Goal: Information Seeking & Learning: Learn about a topic

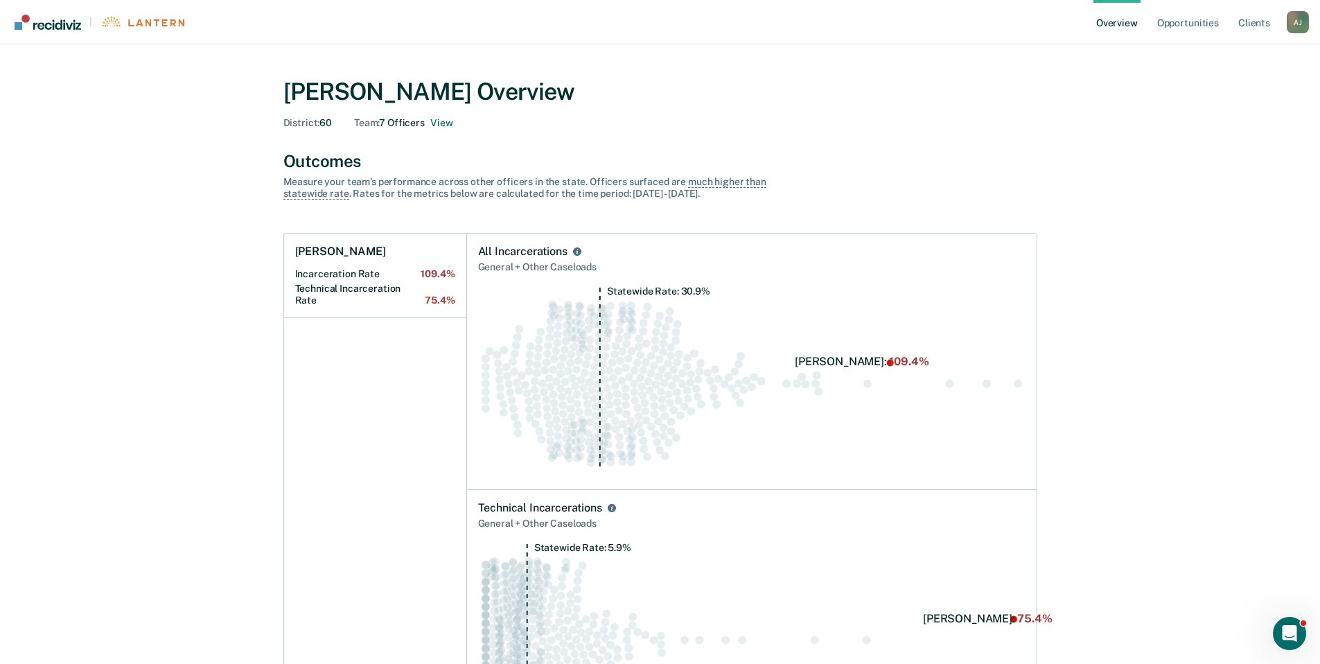
click at [1117, 24] on link "Overview" at bounding box center [1116, 22] width 47 height 44
click at [1200, 22] on link "Opportunities" at bounding box center [1187, 22] width 67 height 44
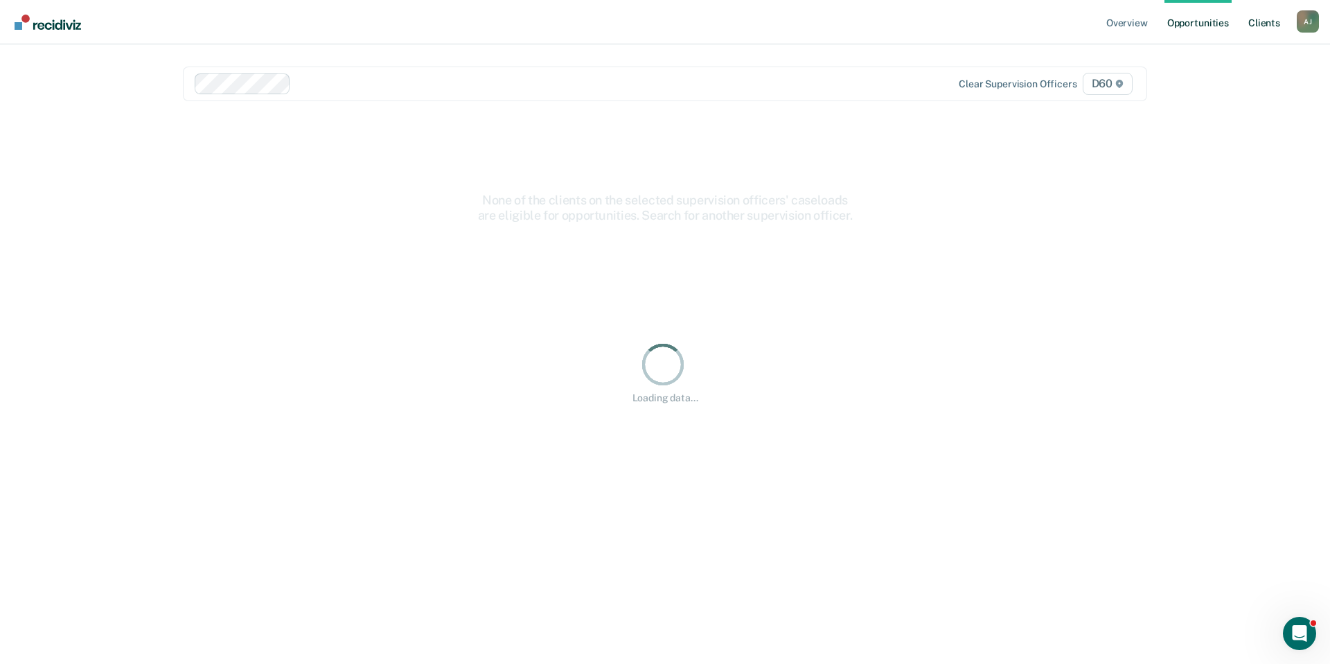
click at [1253, 21] on link "Client s" at bounding box center [1264, 22] width 37 height 44
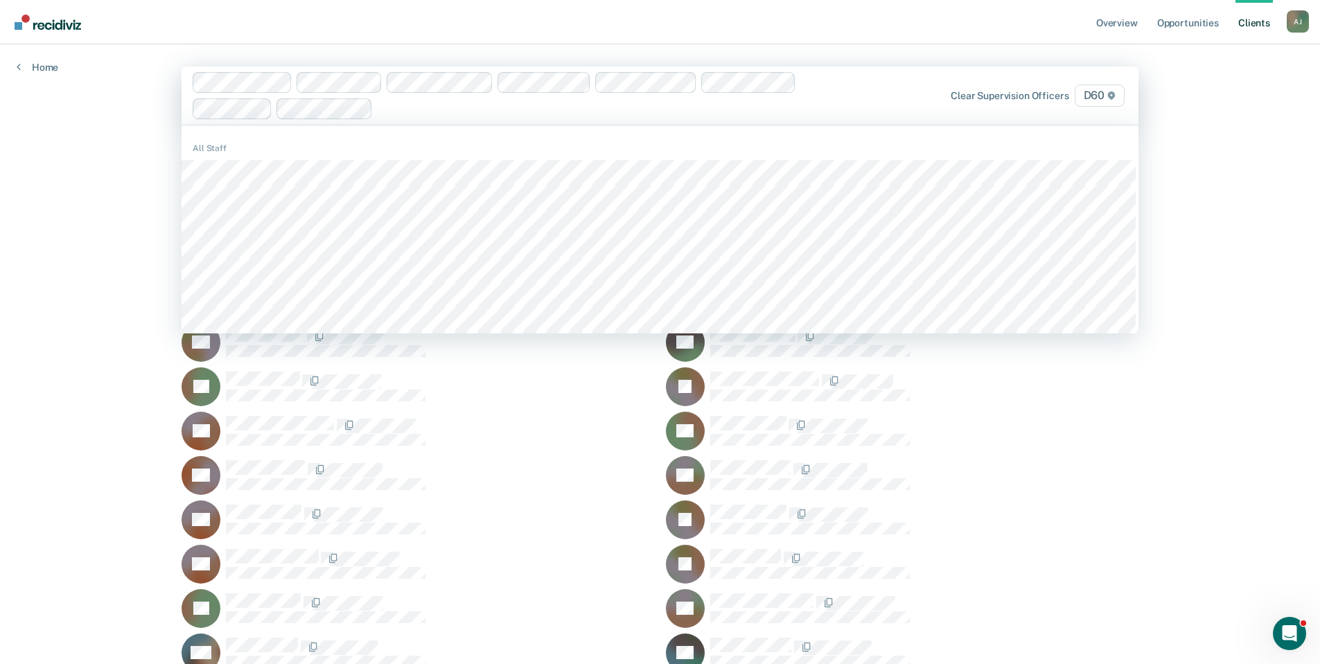
click at [516, 415] on div "SB" at bounding box center [418, 431] width 473 height 39
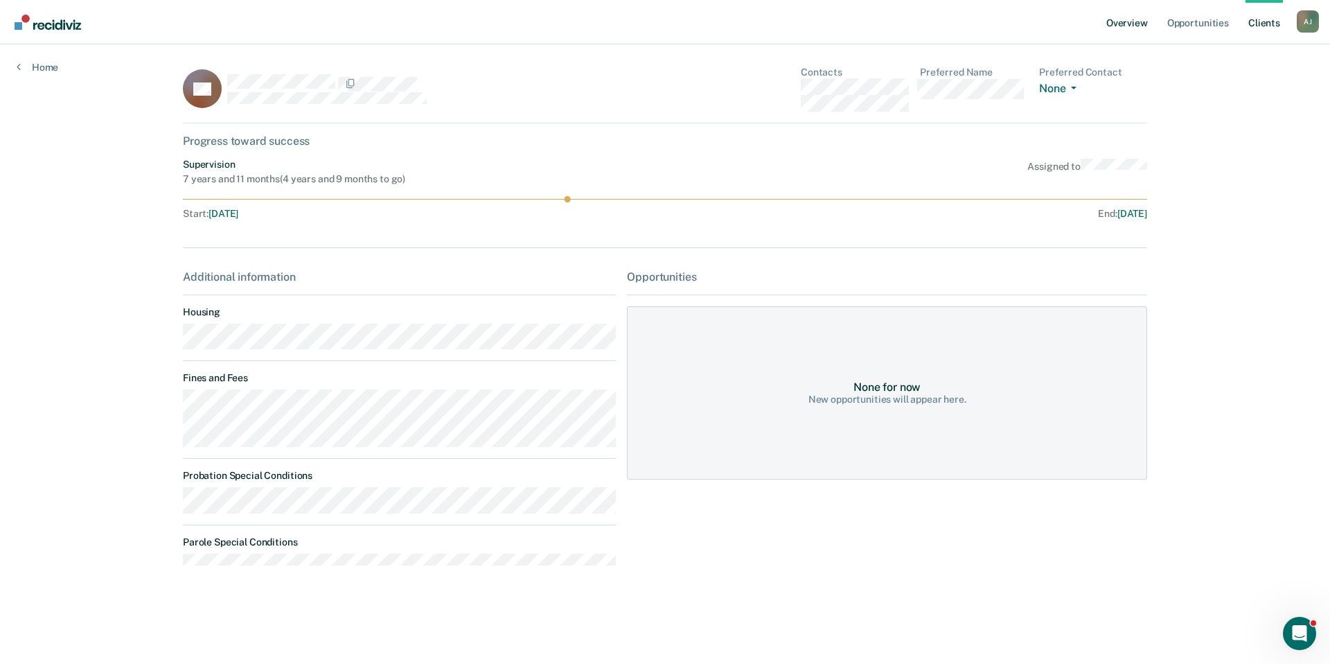
click at [1118, 20] on link "Overview" at bounding box center [1127, 22] width 47 height 44
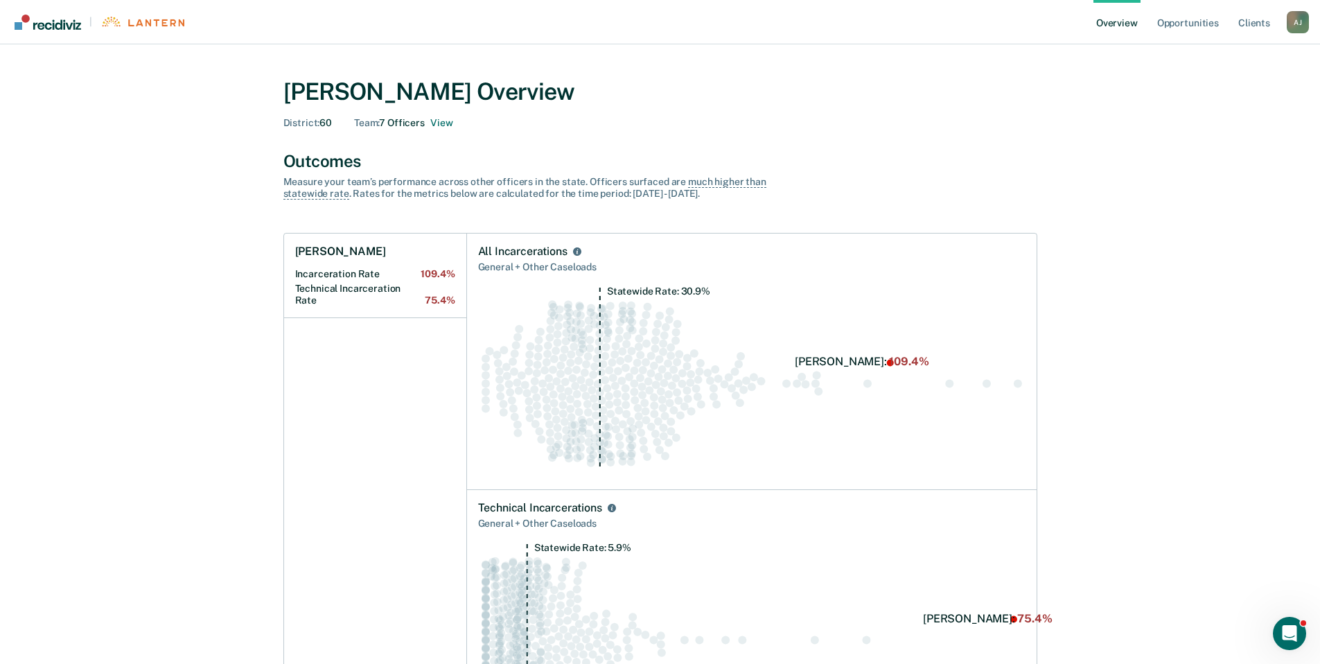
click at [410, 115] on div "[PERSON_NAME] Overview District : 60 Team : 7 Officers View" at bounding box center [660, 103] width 754 height 51
drag, startPoint x: 410, startPoint y: 115, endPoint x: 445, endPoint y: 121, distance: 35.1
click at [445, 121] on button "View" at bounding box center [441, 123] width 22 height 12
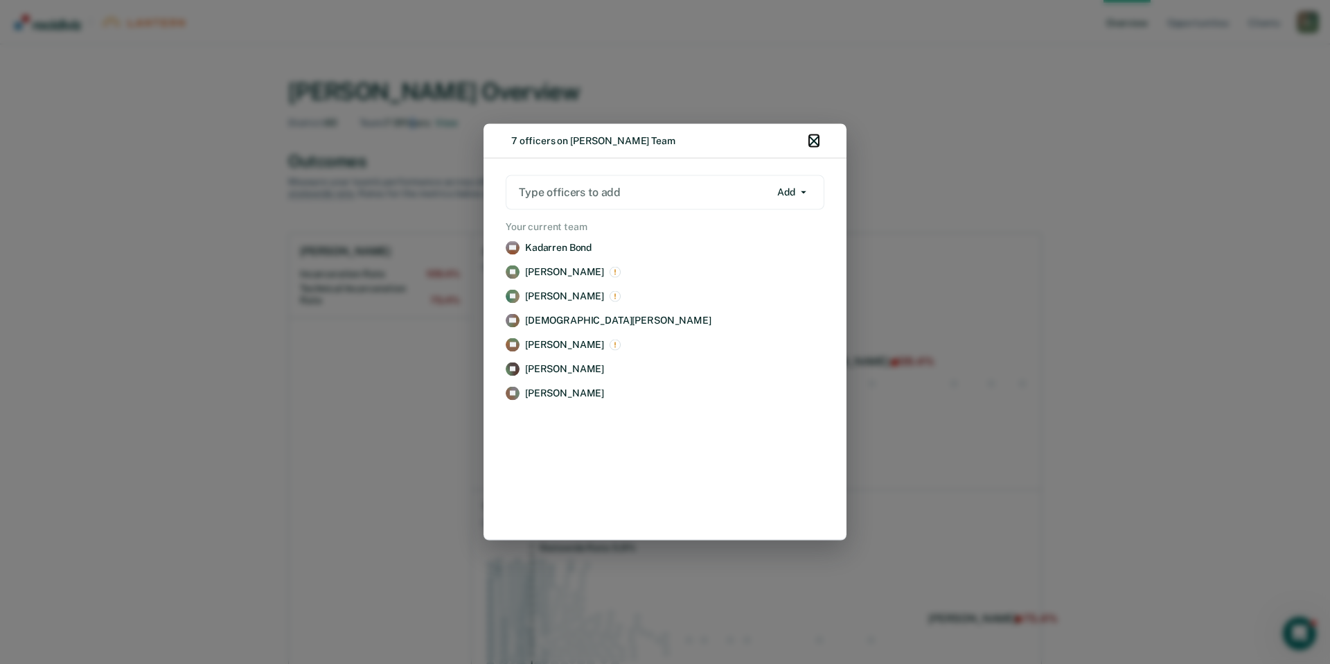
click at [813, 142] on icon "button" at bounding box center [814, 141] width 10 height 10
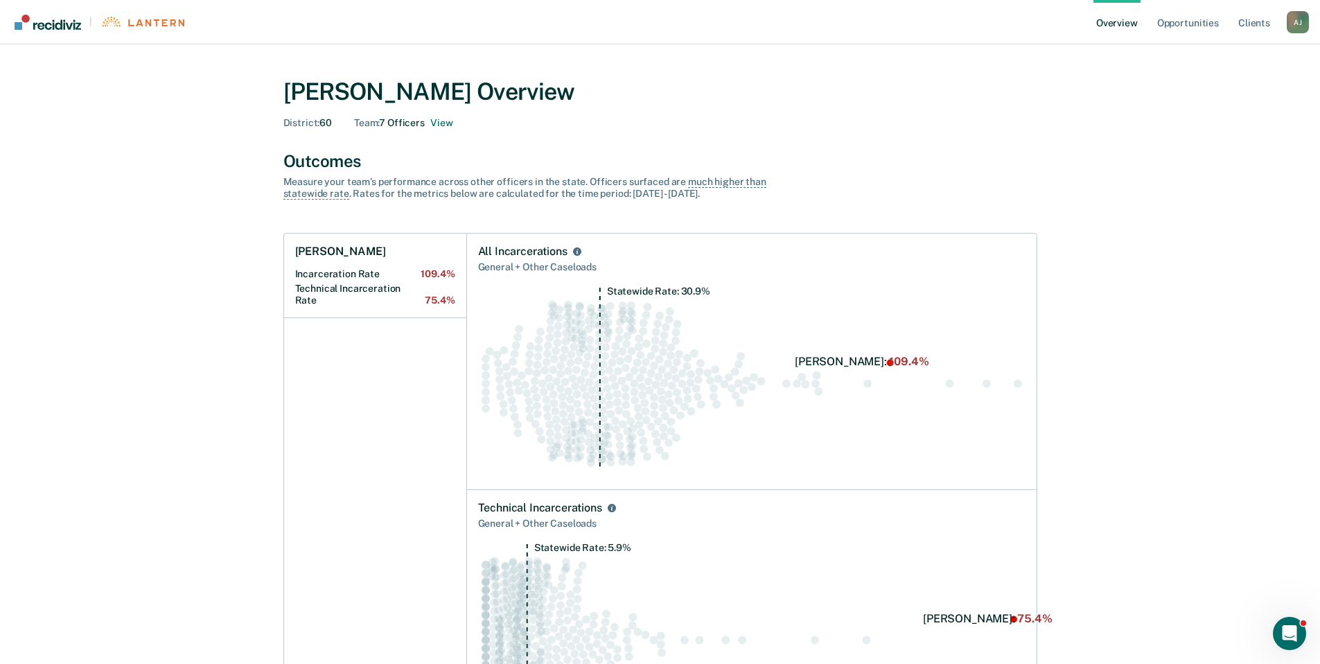
click at [312, 121] on span "District :" at bounding box center [301, 122] width 37 height 11
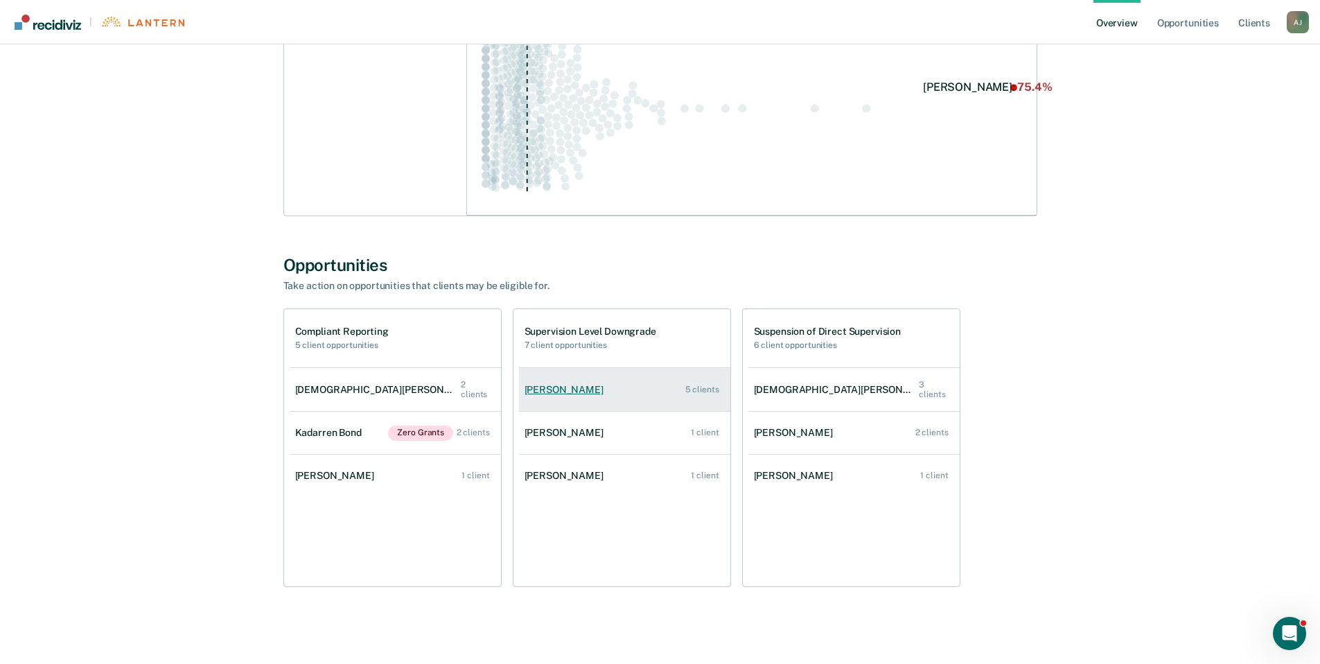
scroll to position [538, 0]
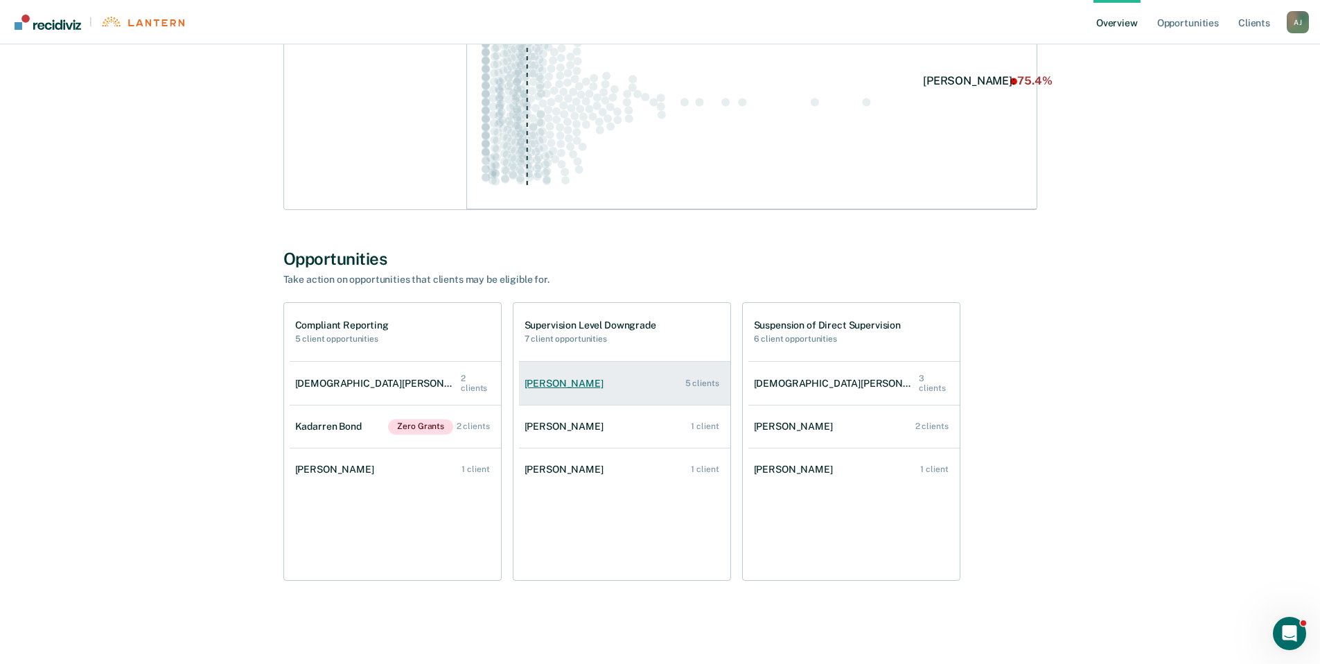
click at [556, 382] on div "[PERSON_NAME]" at bounding box center [566, 384] width 85 height 12
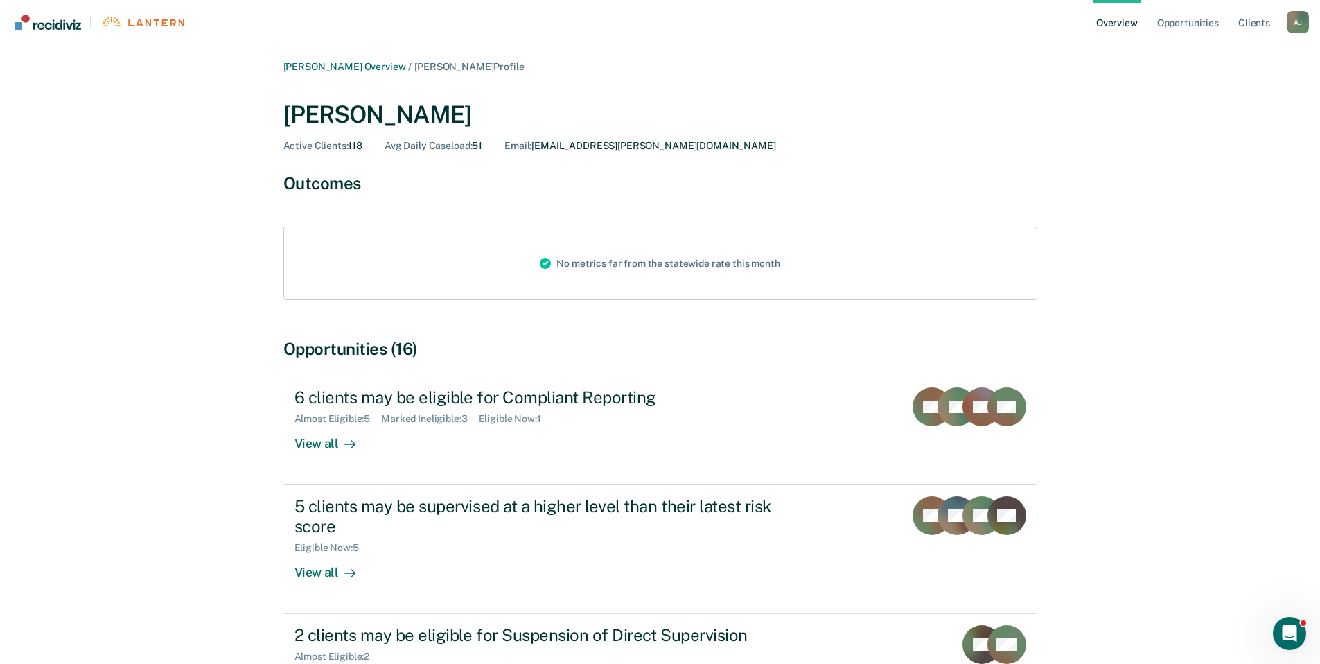
scroll to position [131, 0]
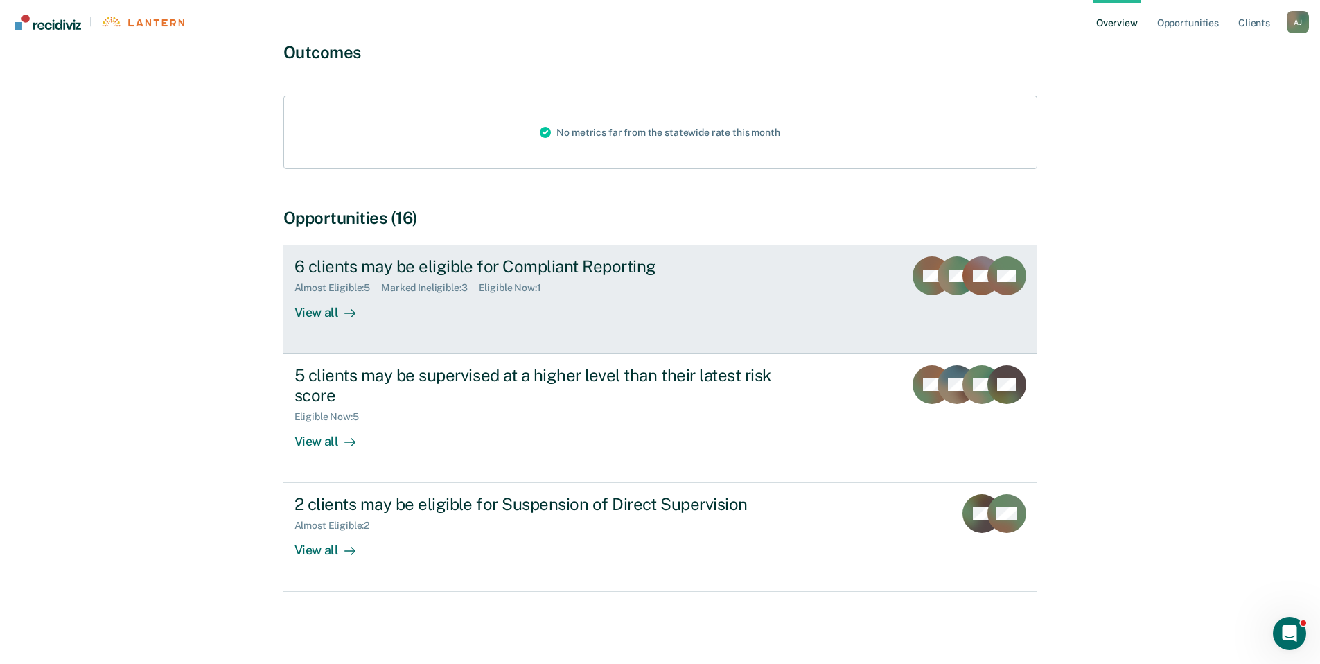
click at [328, 311] on div "View all" at bounding box center [333, 307] width 78 height 27
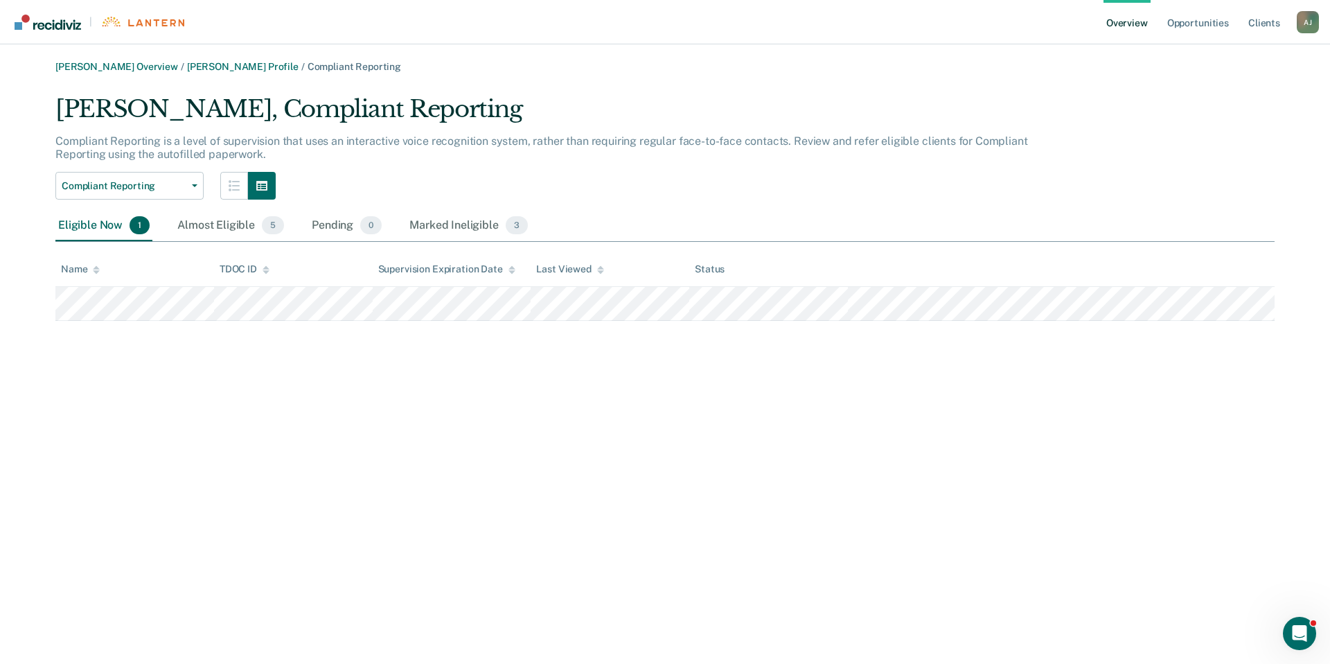
click at [1089, 301] on tr at bounding box center [664, 304] width 1219 height 34
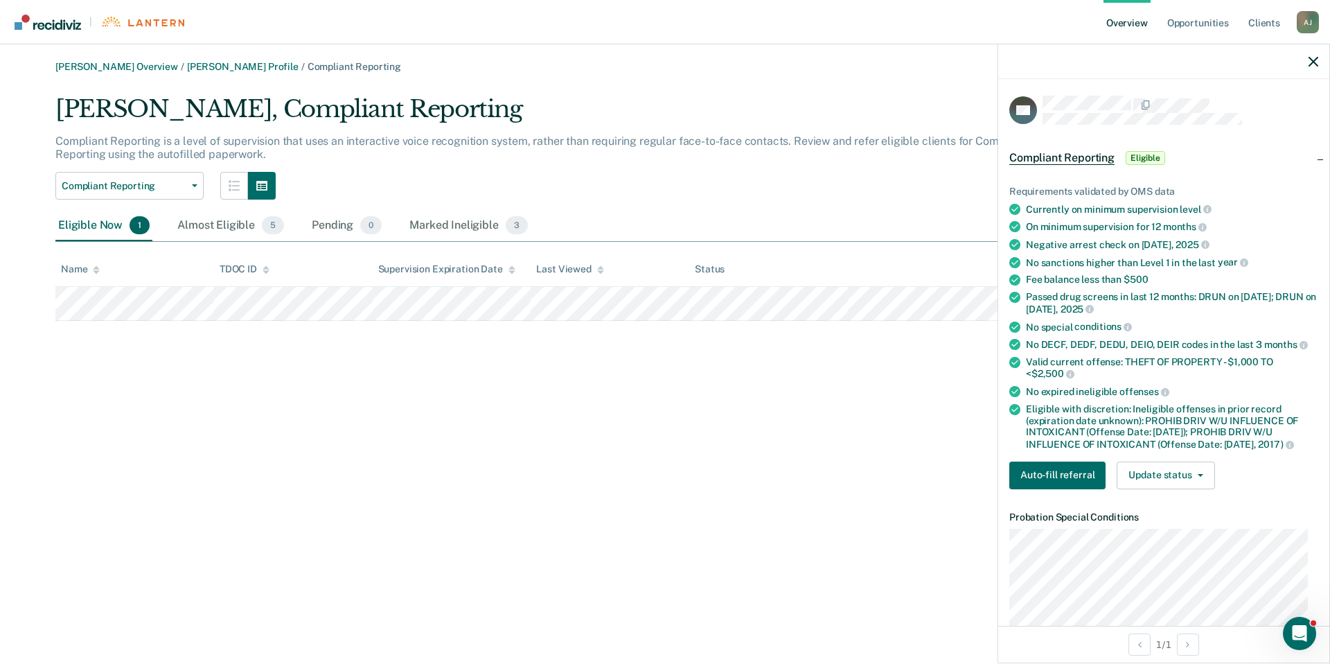
click at [827, 228] on div "Eligible Now 1 Almost Eligible 5 Pending 0 Marked Ineligible 3" at bounding box center [664, 226] width 1219 height 31
click at [819, 428] on div "[PERSON_NAME] Overview / [PERSON_NAME] Profile / Compliant Reporting [PERSON_NA…" at bounding box center [665, 340] width 1297 height 558
click at [744, 435] on div "[PERSON_NAME] Overview / [PERSON_NAME] Profile / Compliant Reporting [PERSON_NA…" at bounding box center [665, 340] width 1297 height 558
click at [1310, 60] on icon "button" at bounding box center [1314, 62] width 10 height 10
